Goal: Complete application form: Complete application form

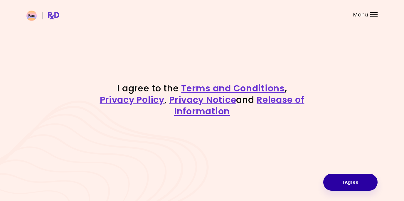
click at [338, 180] on button "I Agree" at bounding box center [350, 181] width 54 height 17
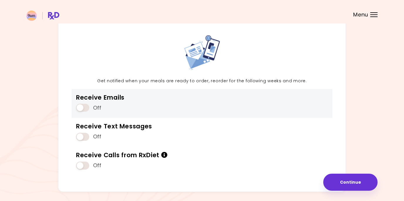
scroll to position [45, 0]
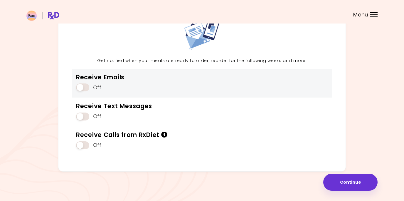
click at [82, 87] on span at bounding box center [82, 87] width 13 height 8
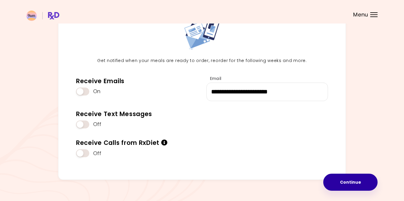
click at [349, 183] on button "Continue" at bounding box center [350, 181] width 54 height 17
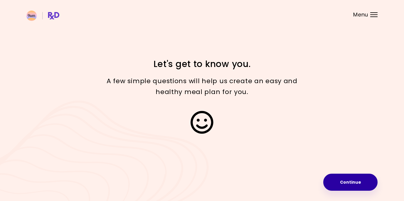
click at [332, 178] on button "Continue" at bounding box center [350, 181] width 54 height 17
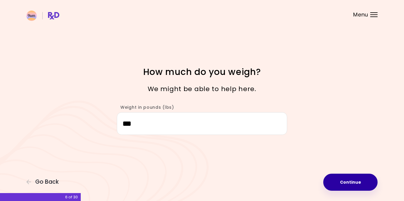
click at [335, 177] on button "Continue" at bounding box center [350, 181] width 54 height 17
select select "****"
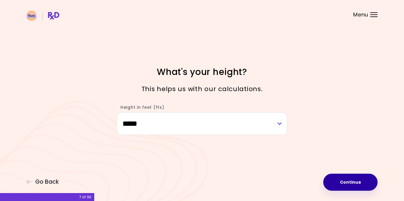
click at [335, 177] on button "Continue" at bounding box center [350, 181] width 54 height 17
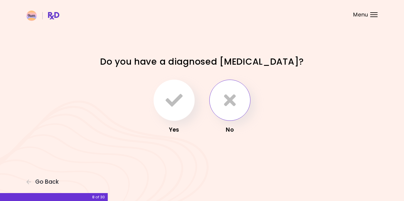
click at [230, 101] on icon "button" at bounding box center [230, 100] width 12 height 17
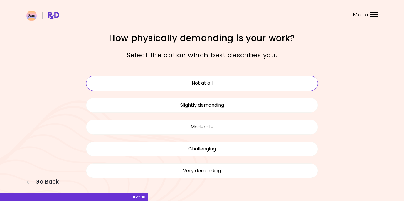
click at [244, 82] on button "Not at all" at bounding box center [202, 83] width 232 height 15
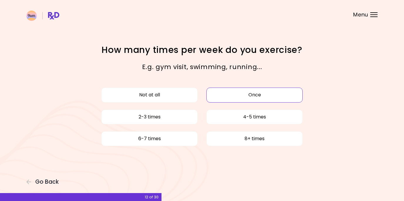
click at [210, 94] on button "Once" at bounding box center [254, 94] width 96 height 15
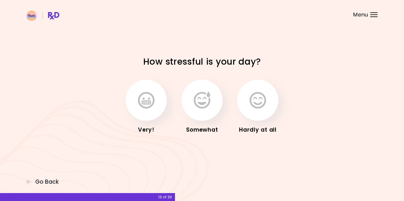
click at [210, 94] on icon "button" at bounding box center [202, 100] width 16 height 17
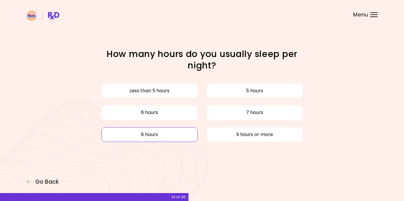
click at [183, 133] on button "8 hours" at bounding box center [149, 134] width 96 height 15
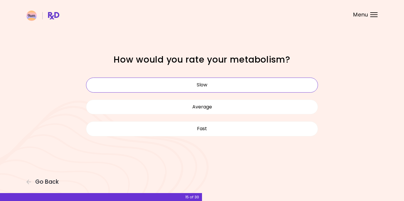
click at [225, 83] on button "Slow" at bounding box center [202, 84] width 232 height 15
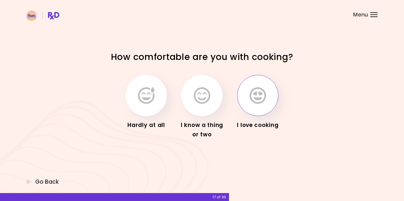
click at [246, 97] on button "button" at bounding box center [257, 95] width 41 height 41
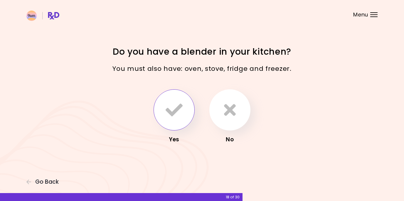
click at [194, 104] on button "button" at bounding box center [173, 109] width 41 height 41
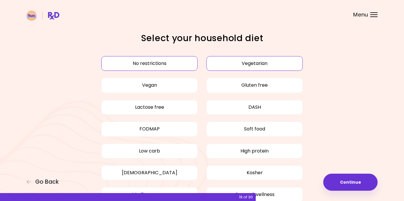
click at [218, 61] on button "Vegetarian" at bounding box center [254, 63] width 96 height 15
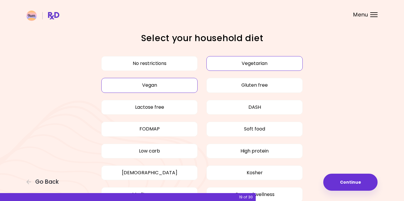
click at [185, 83] on button "Vegan" at bounding box center [149, 85] width 96 height 15
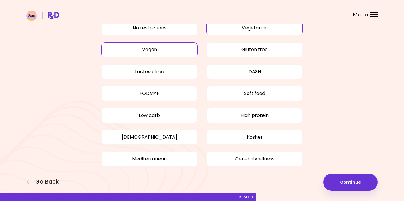
scroll to position [35, 0]
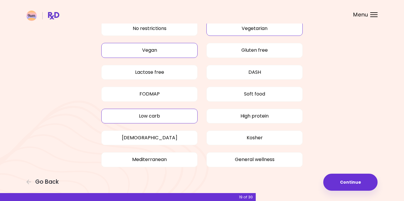
click at [181, 117] on button "Low carb" at bounding box center [149, 116] width 96 height 15
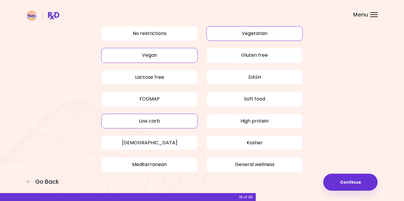
scroll to position [31, 0]
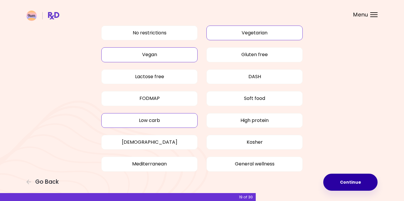
click at [334, 180] on button "Continue" at bounding box center [350, 181] width 54 height 17
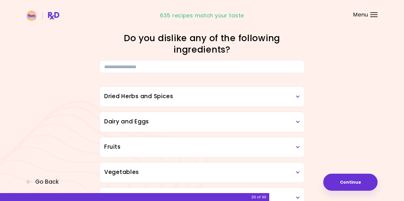
click at [298, 97] on icon at bounding box center [298, 97] width 4 height 4
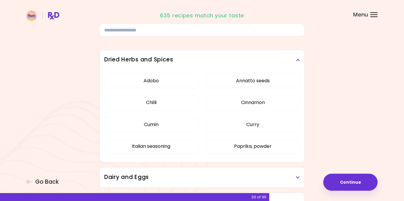
scroll to position [35, 0]
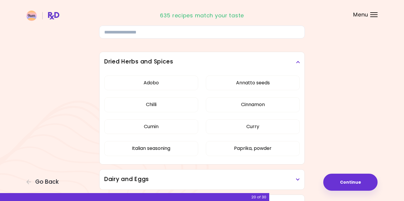
click at [299, 61] on icon at bounding box center [298, 62] width 4 height 4
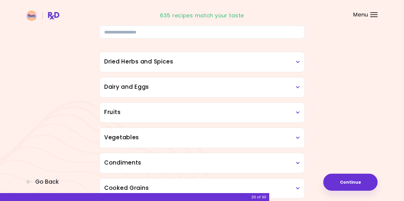
click at [300, 85] on div "Dairy and Eggs" at bounding box center [201, 87] width 205 height 20
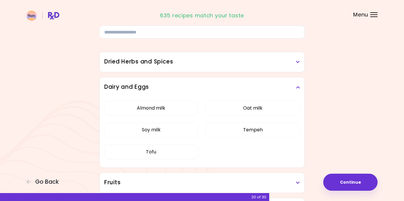
click at [300, 85] on div "Dairy and Eggs" at bounding box center [201, 87] width 205 height 20
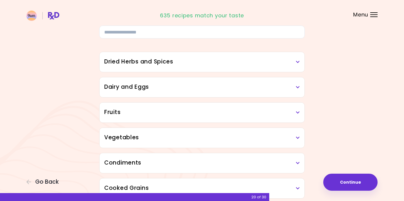
click at [300, 85] on div "Dairy and Eggs" at bounding box center [201, 87] width 205 height 20
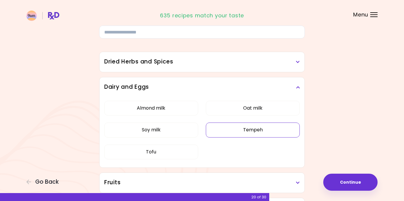
click at [262, 132] on button "Tempeh" at bounding box center [253, 129] width 94 height 15
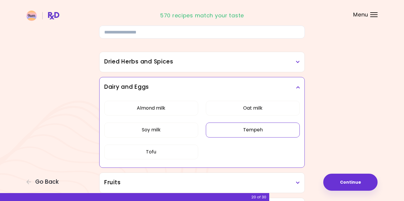
click at [296, 90] on h3 "Dairy and Eggs" at bounding box center [201, 87] width 195 height 9
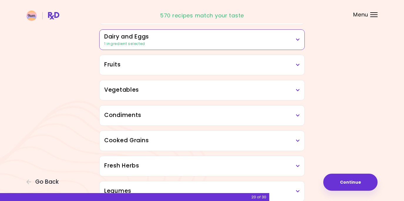
scroll to position [90, 0]
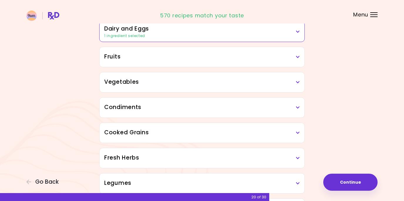
click at [298, 53] on h3 "Fruits" at bounding box center [201, 57] width 195 height 9
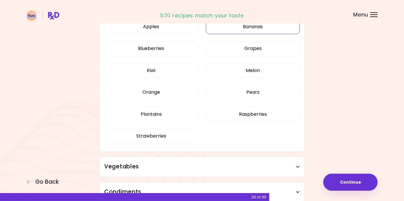
scroll to position [143, 0]
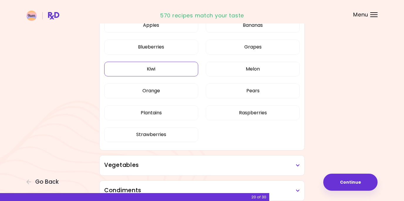
click at [192, 71] on button "Kiwi" at bounding box center [151, 69] width 94 height 15
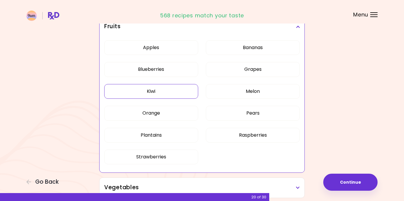
scroll to position [106, 0]
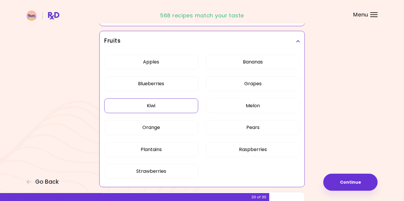
click at [296, 41] on icon at bounding box center [298, 41] width 4 height 4
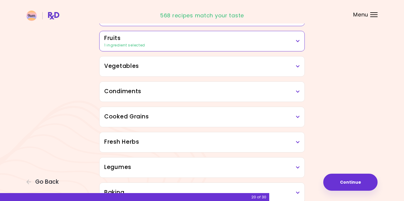
click at [297, 66] on icon at bounding box center [298, 66] width 4 height 4
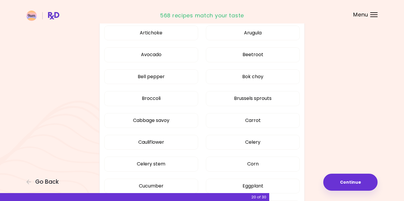
scroll to position [161, 0]
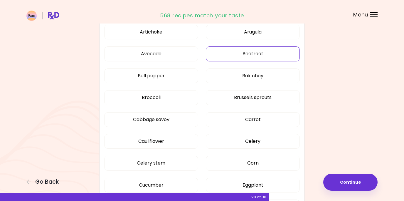
click at [284, 57] on button "Beetroot" at bounding box center [253, 53] width 94 height 15
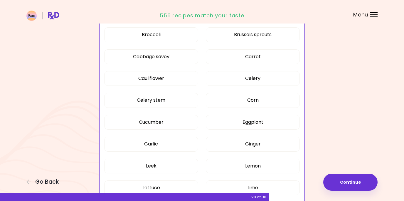
scroll to position [224, 0]
click at [181, 58] on button "Cabbage savoy" at bounding box center [151, 57] width 94 height 15
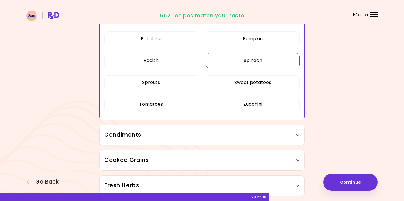
scroll to position [417, 0]
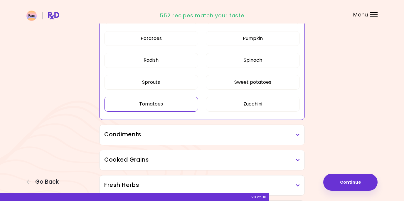
click at [190, 105] on button "Tomatoes" at bounding box center [151, 104] width 94 height 15
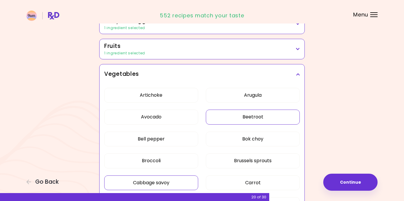
scroll to position [97, 0]
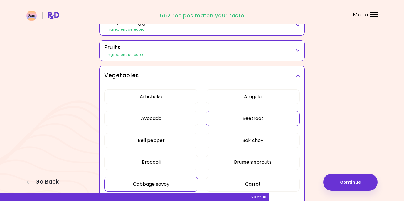
click at [302, 74] on div "Vegetables" at bounding box center [201, 76] width 205 height 20
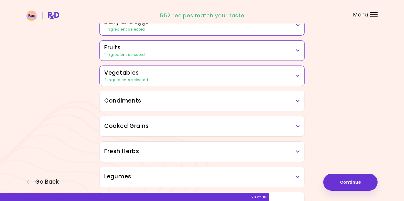
click at [299, 99] on icon at bounding box center [298, 101] width 4 height 4
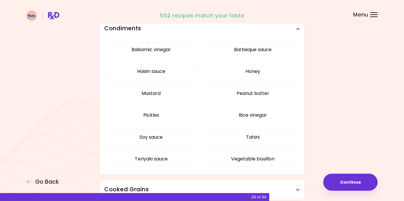
scroll to position [169, 0]
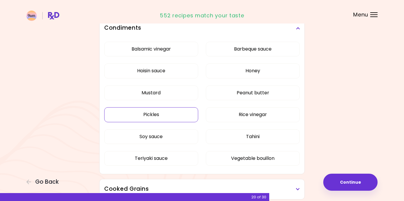
click at [185, 112] on button "Pickles" at bounding box center [151, 114] width 94 height 15
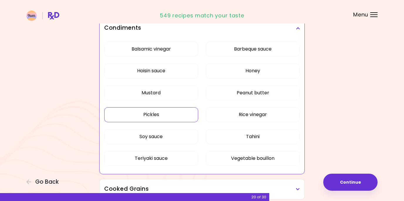
click at [296, 28] on icon at bounding box center [298, 28] width 4 height 4
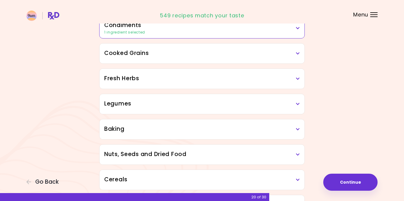
click at [300, 54] on div "Cooked Grains" at bounding box center [201, 53] width 205 height 20
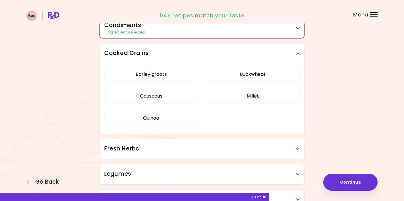
click at [300, 54] on div "Cooked Grains" at bounding box center [201, 53] width 205 height 20
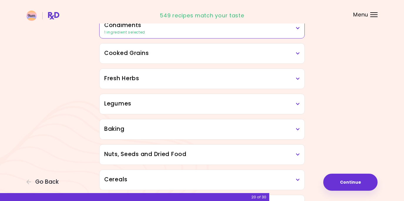
click at [299, 75] on h3 "Fresh Herbs" at bounding box center [201, 78] width 195 height 9
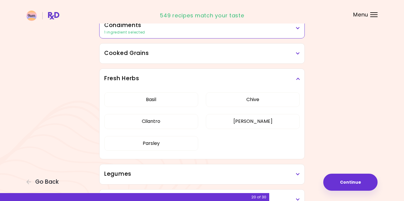
click at [299, 75] on h3 "Fresh Herbs" at bounding box center [201, 78] width 195 height 9
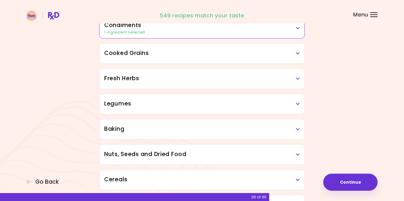
click at [298, 101] on h3 "Legumes" at bounding box center [201, 103] width 195 height 9
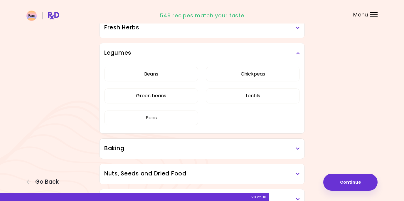
scroll to position [225, 0]
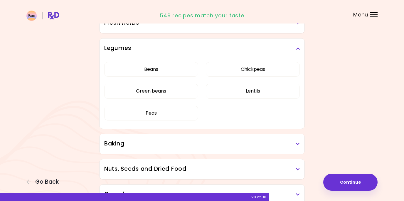
click at [298, 48] on icon at bounding box center [298, 48] width 4 height 4
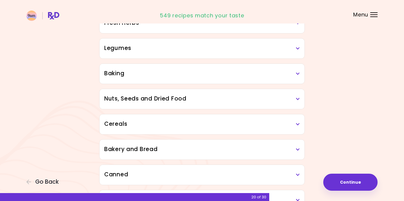
click at [299, 76] on h3 "Baking" at bounding box center [201, 73] width 195 height 9
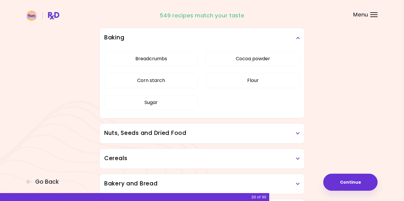
scroll to position [265, 0]
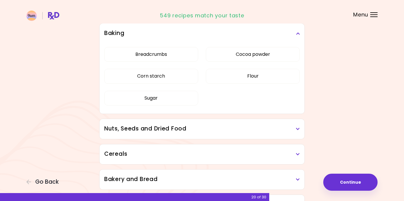
click at [298, 33] on icon at bounding box center [298, 33] width 4 height 4
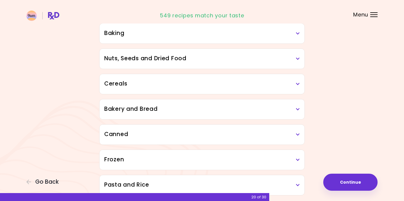
click at [297, 57] on icon at bounding box center [298, 59] width 4 height 4
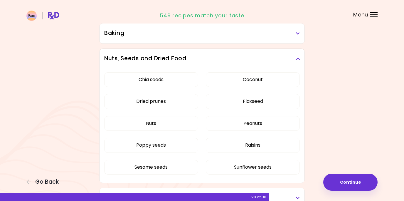
click at [297, 57] on icon at bounding box center [298, 59] width 4 height 4
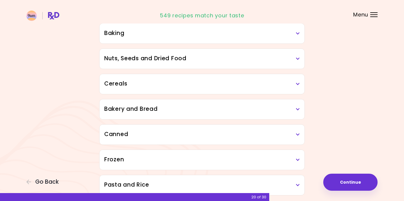
click at [296, 84] on icon at bounding box center [298, 84] width 4 height 4
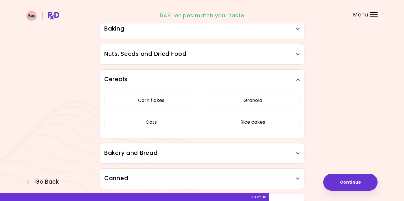
scroll to position [270, 0]
click at [298, 80] on icon at bounding box center [298, 79] width 4 height 4
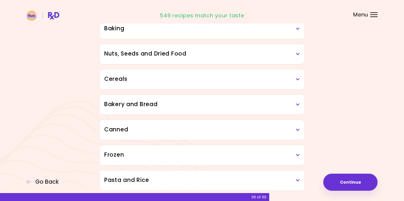
click at [299, 102] on icon at bounding box center [298, 104] width 4 height 4
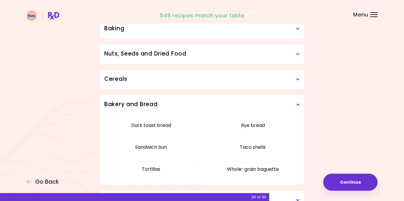
click at [299, 102] on icon at bounding box center [298, 104] width 4 height 4
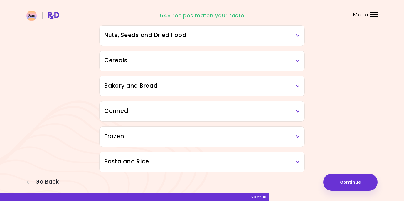
scroll to position [292, 0]
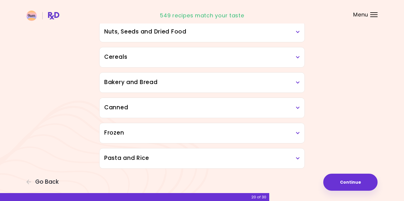
click at [298, 106] on icon at bounding box center [298, 108] width 4 height 4
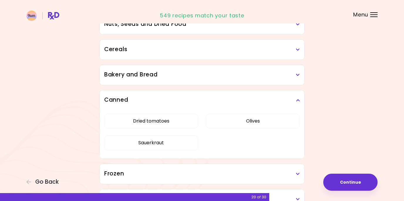
scroll to position [300, 0]
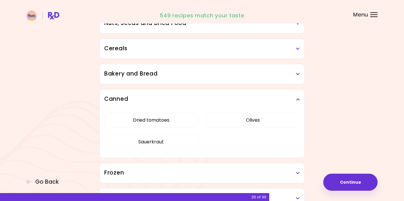
click at [296, 99] on icon at bounding box center [298, 99] width 4 height 4
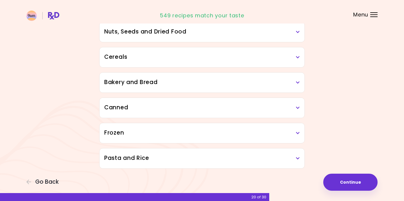
click at [298, 129] on h3 "Frozen" at bounding box center [201, 133] width 195 height 9
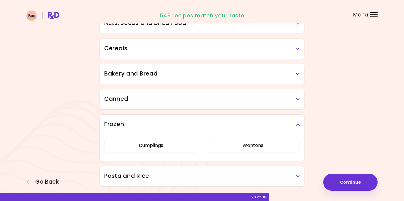
click at [298, 129] on div "Frozen" at bounding box center [201, 124] width 205 height 20
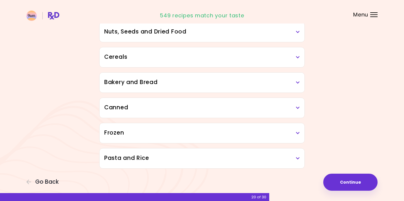
click at [297, 156] on icon at bounding box center [298, 158] width 4 height 4
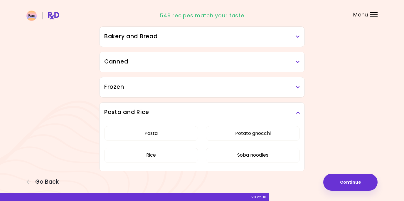
scroll to position [340, 0]
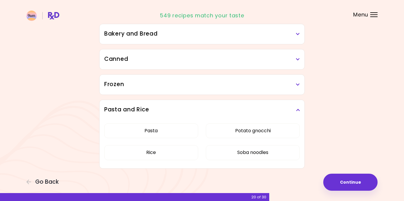
click at [297, 106] on h3 "Pasta and Rice" at bounding box center [201, 109] width 195 height 9
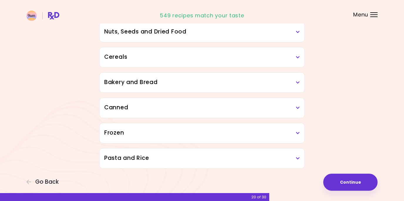
scroll to position [292, 0]
click at [340, 181] on button "Continue" at bounding box center [350, 181] width 54 height 17
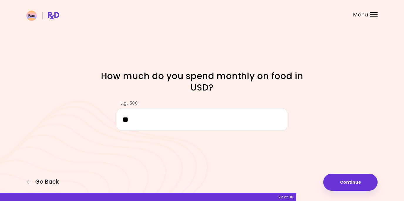
type input "***"
click at [346, 180] on button "Continue" at bounding box center [350, 181] width 54 height 17
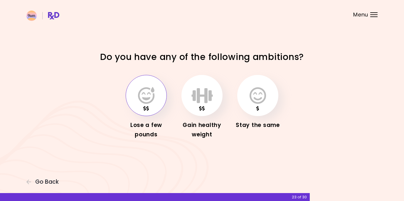
click at [156, 99] on button "button" at bounding box center [146, 95] width 41 height 41
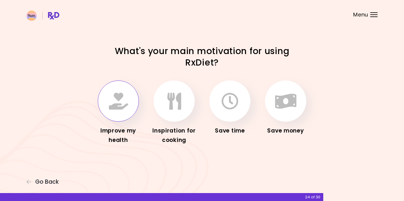
click at [128, 97] on icon "button" at bounding box center [118, 100] width 19 height 17
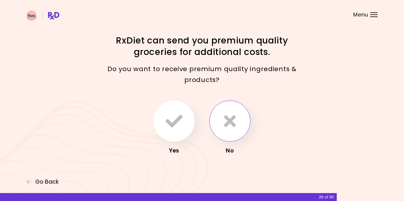
click at [230, 125] on icon "button" at bounding box center [230, 120] width 12 height 17
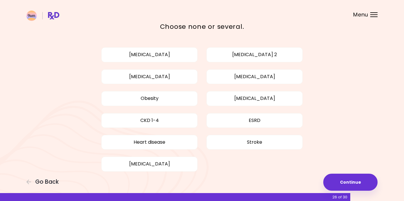
scroll to position [29, 0]
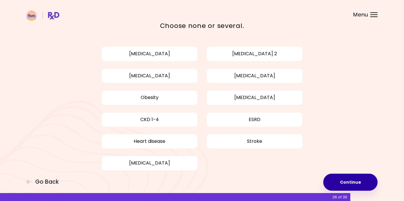
click at [338, 182] on button "Continue" at bounding box center [350, 181] width 54 height 17
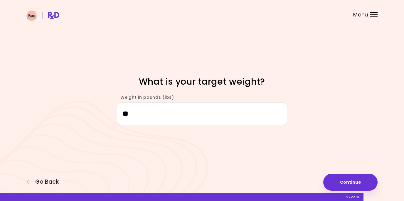
type input "***"
click at [353, 184] on button "Continue" at bounding box center [350, 181] width 54 height 17
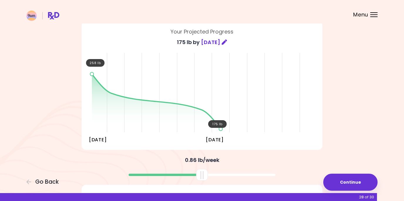
scroll to position [42, 0]
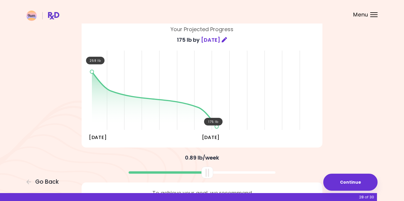
drag, startPoint x: 198, startPoint y: 172, endPoint x: 204, endPoint y: 171, distance: 5.3
click at [204, 171] on div at bounding box center [207, 172] width 12 height 12
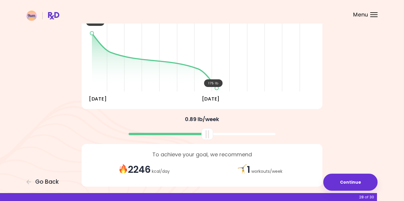
scroll to position [83, 0]
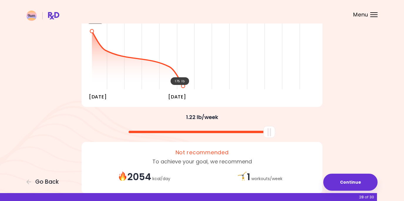
drag, startPoint x: 206, startPoint y: 131, endPoint x: 300, endPoint y: 140, distance: 94.1
click at [300, 140] on div "You're embarking on your journey to overall health improvement Your Projected P…" at bounding box center [202, 74] width 282 height 249
click at [340, 177] on button "Continue" at bounding box center [350, 181] width 54 height 17
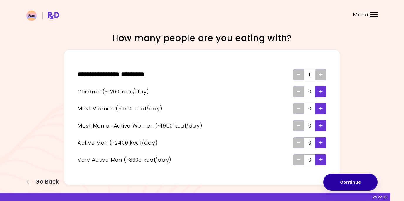
click at [346, 183] on button "Continue" at bounding box center [350, 181] width 54 height 17
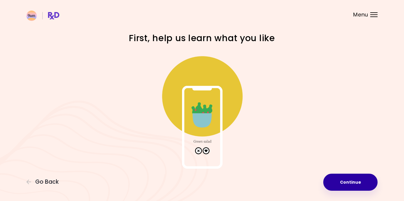
click at [338, 180] on button "Continue" at bounding box center [350, 181] width 54 height 17
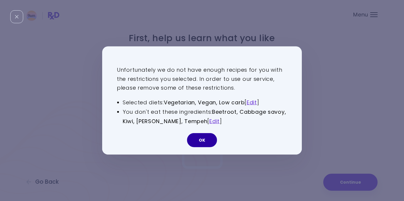
click at [206, 139] on button "OK" at bounding box center [202, 140] width 30 height 14
